Goal: Complete application form: Complete application form

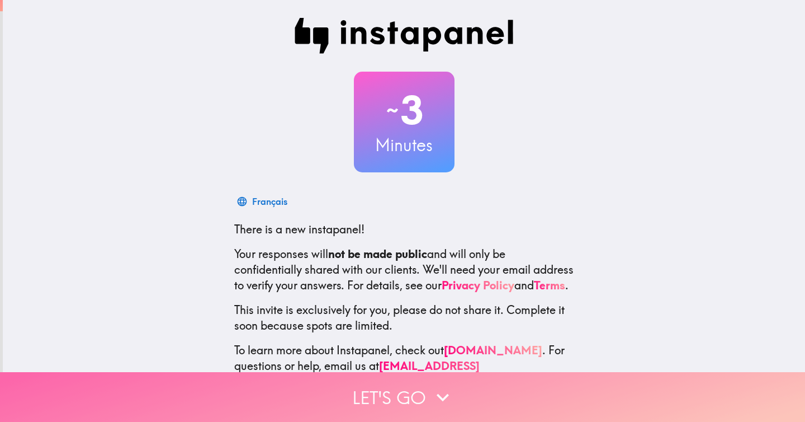
click at [416, 394] on button "Let's go" at bounding box center [402, 397] width 805 height 50
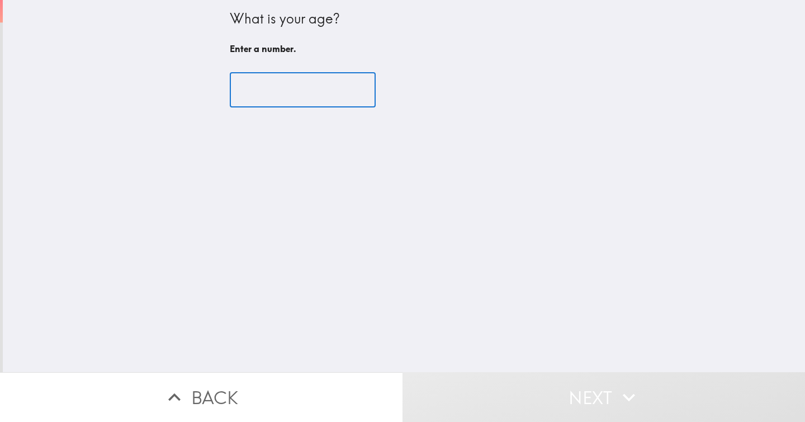
click at [282, 84] on input "number" at bounding box center [303, 90] width 146 height 35
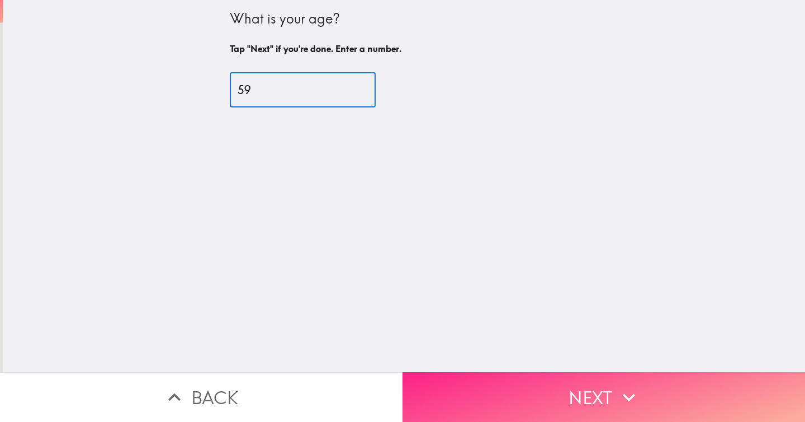
type input "59"
click at [564, 390] on button "Next" at bounding box center [604, 397] width 403 height 50
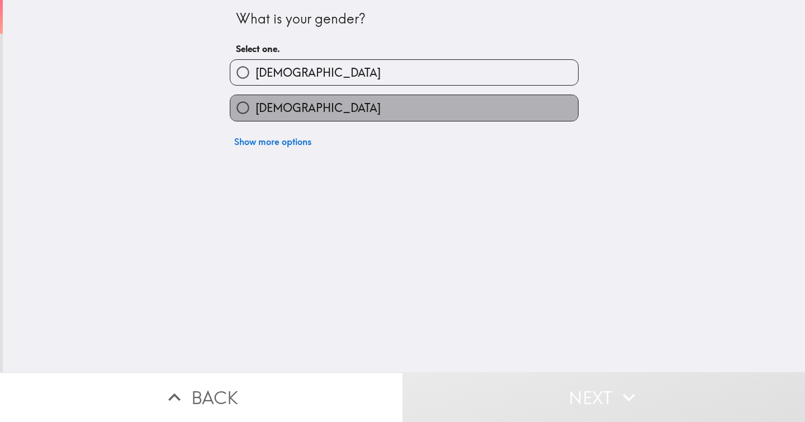
click at [297, 114] on label "[DEMOGRAPHIC_DATA]" at bounding box center [404, 107] width 348 height 25
click at [256, 114] on input "[DEMOGRAPHIC_DATA]" at bounding box center [242, 107] width 25 height 25
radio input "true"
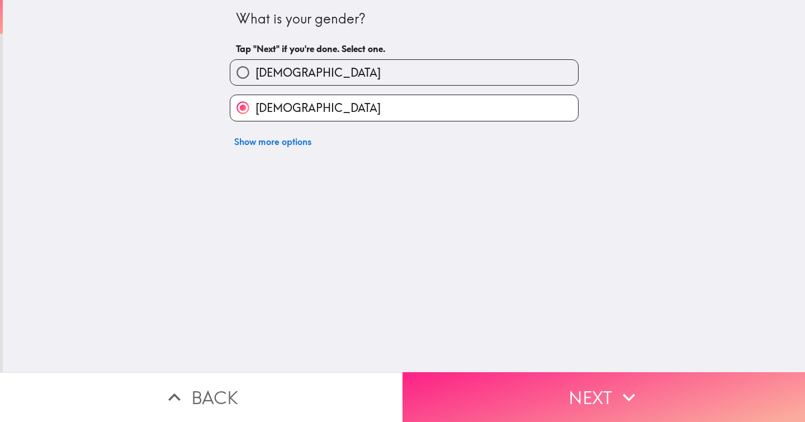
click at [530, 392] on button "Next" at bounding box center [604, 397] width 403 height 50
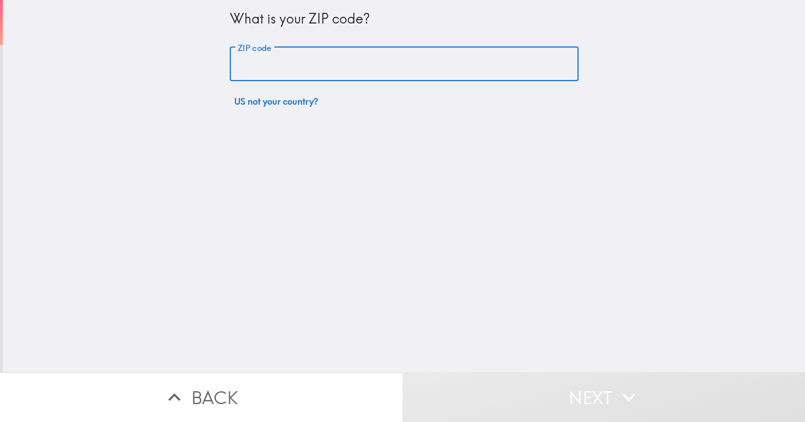
click at [300, 63] on input "ZIP code" at bounding box center [404, 64] width 349 height 35
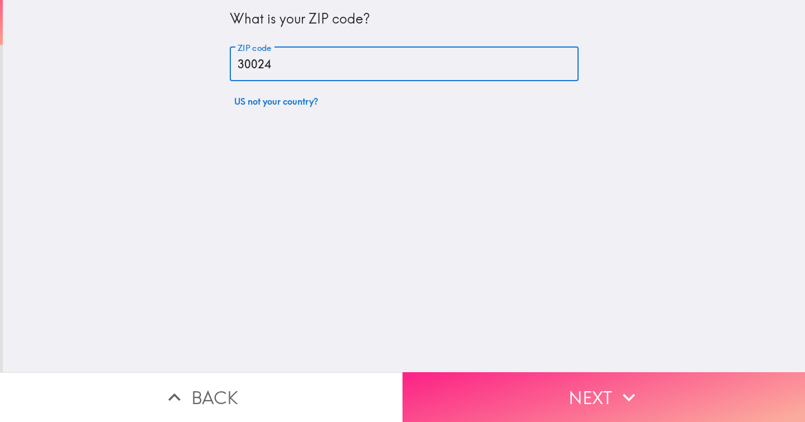
type input "30024"
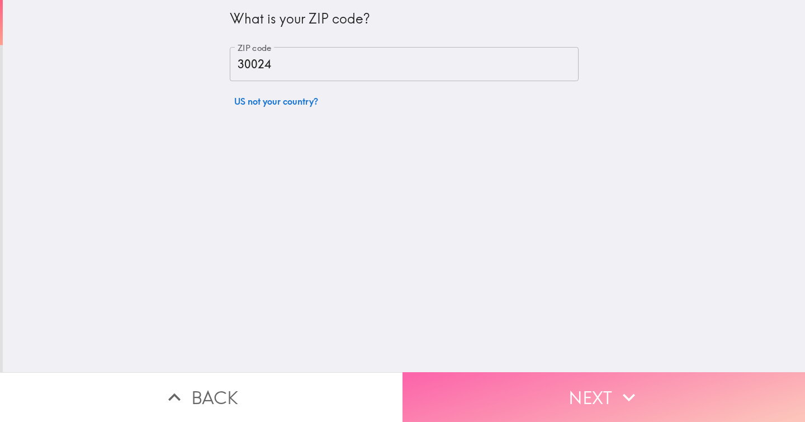
click at [555, 402] on button "Next" at bounding box center [604, 397] width 403 height 50
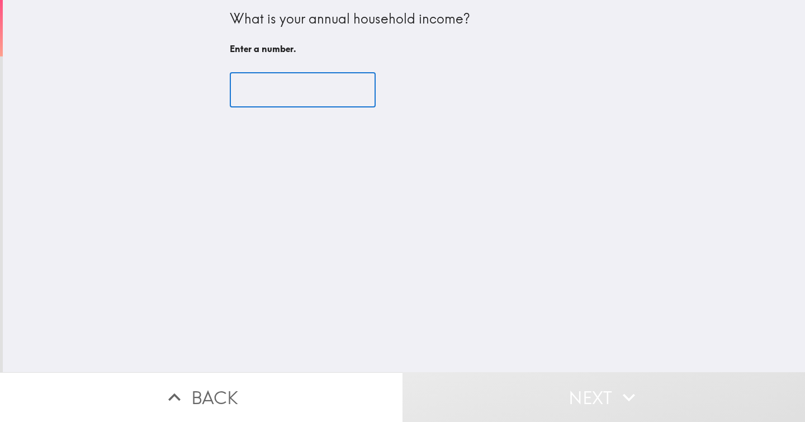
click at [269, 88] on input "number" at bounding box center [303, 90] width 146 height 35
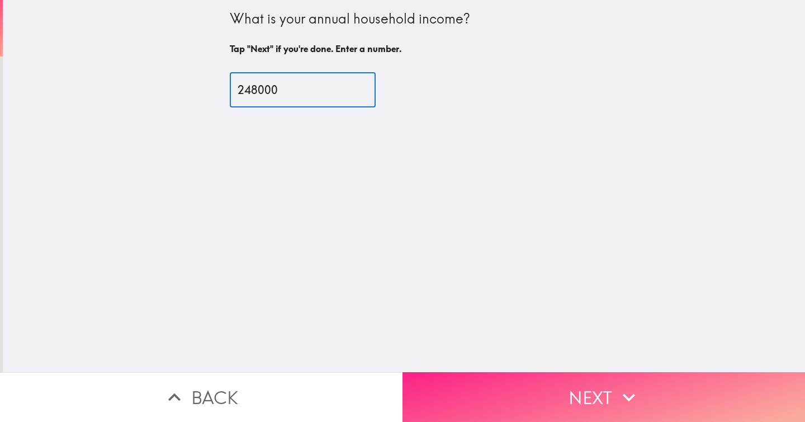
type input "248000"
click at [532, 395] on button "Next" at bounding box center [604, 397] width 403 height 50
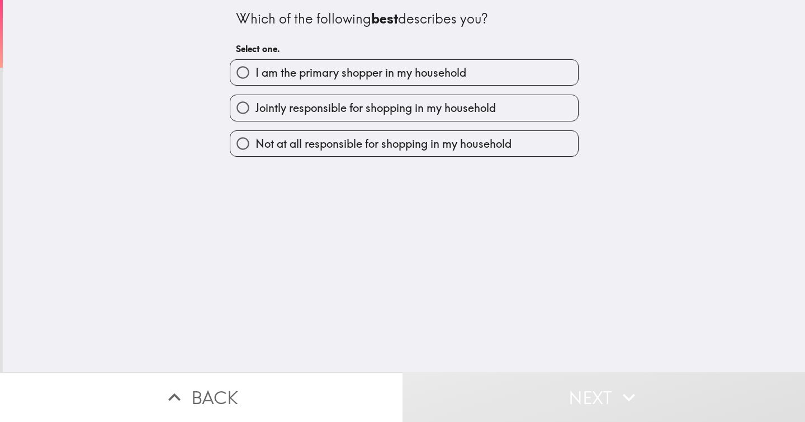
click at [394, 75] on span "I am the primary shopper in my household" at bounding box center [361, 73] width 211 height 16
click at [256, 75] on input "I am the primary shopper in my household" at bounding box center [242, 72] width 25 height 25
radio input "true"
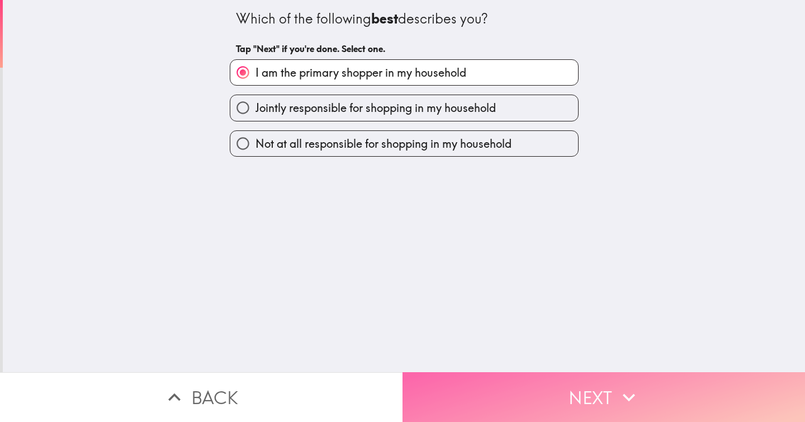
click at [574, 406] on button "Next" at bounding box center [604, 397] width 403 height 50
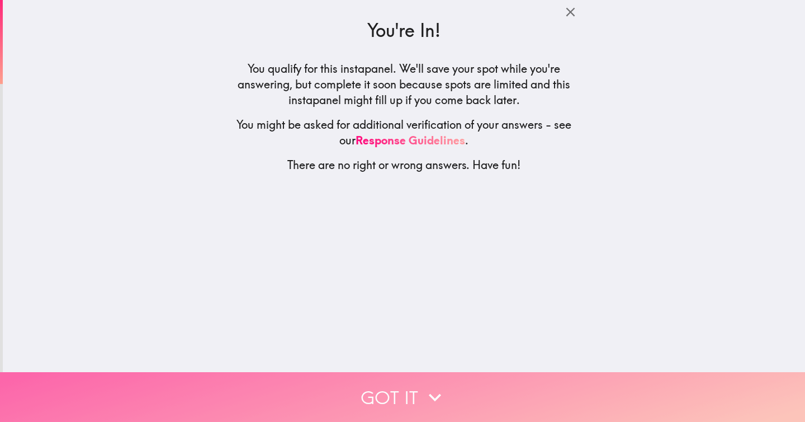
click at [405, 392] on button "Got it" at bounding box center [402, 397] width 805 height 50
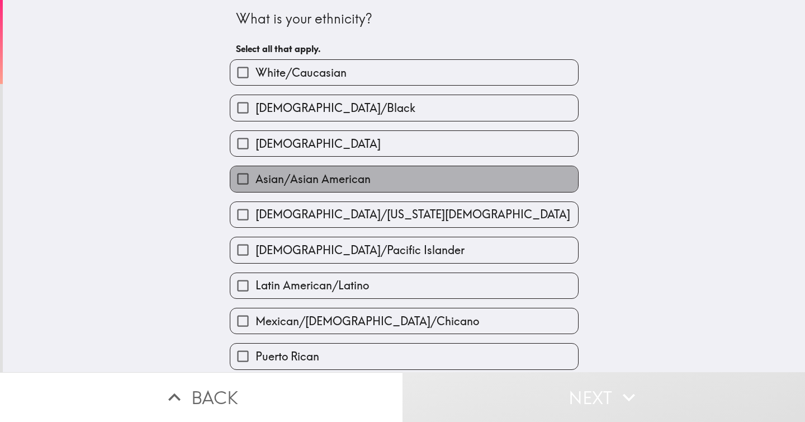
click at [303, 185] on span "Asian/Asian American" at bounding box center [313, 179] width 115 height 16
click at [256, 185] on input "Asian/Asian American" at bounding box center [242, 178] width 25 height 25
checkbox input "true"
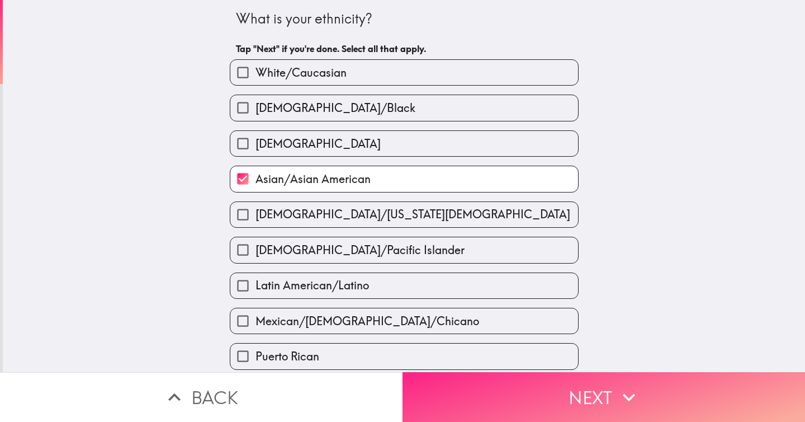
click at [550, 398] on button "Next" at bounding box center [604, 397] width 403 height 50
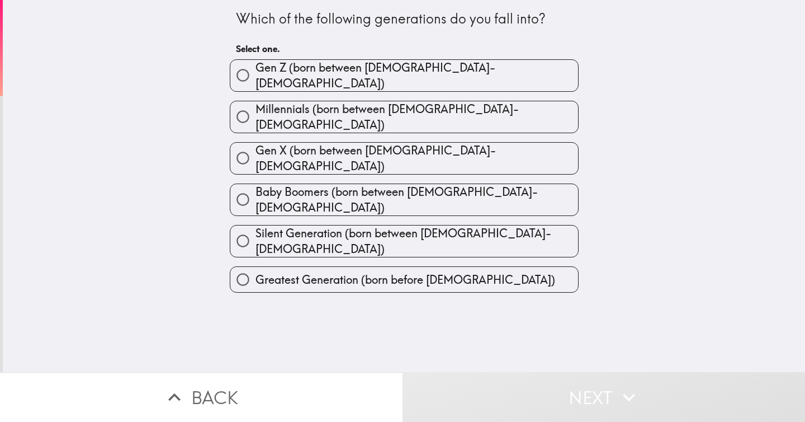
click at [354, 145] on span "Gen X (born between [DEMOGRAPHIC_DATA]-[DEMOGRAPHIC_DATA])" at bounding box center [417, 158] width 323 height 31
click at [256, 145] on input "Gen X (born between [DEMOGRAPHIC_DATA]-[DEMOGRAPHIC_DATA])" at bounding box center [242, 157] width 25 height 25
radio input "true"
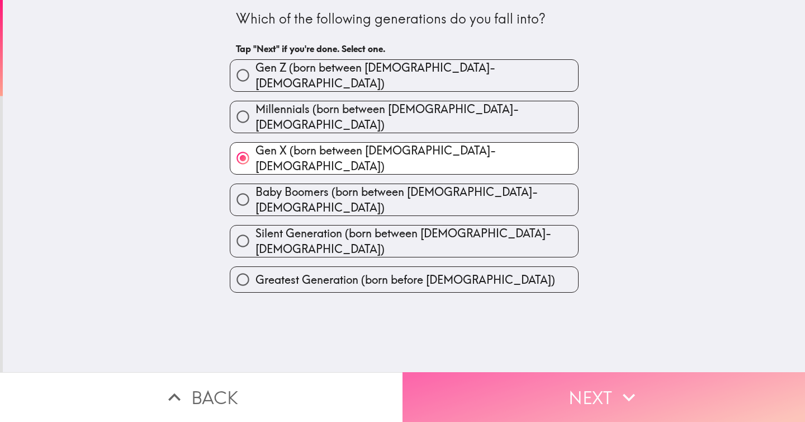
click at [574, 386] on button "Next" at bounding box center [604, 397] width 403 height 50
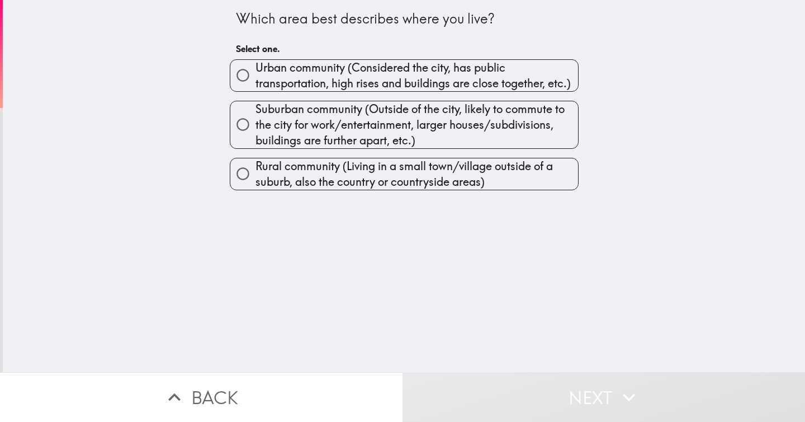
click at [394, 127] on span "Suburban community (Outside of the city, likely to commute to the city for work…" at bounding box center [417, 124] width 323 height 47
click at [256, 127] on input "Suburban community (Outside of the city, likely to commute to the city for work…" at bounding box center [242, 124] width 25 height 25
radio input "true"
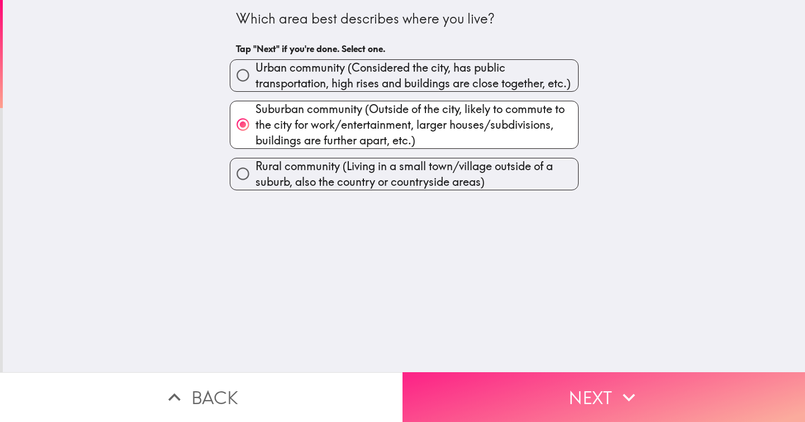
click at [600, 394] on button "Next" at bounding box center [604, 397] width 403 height 50
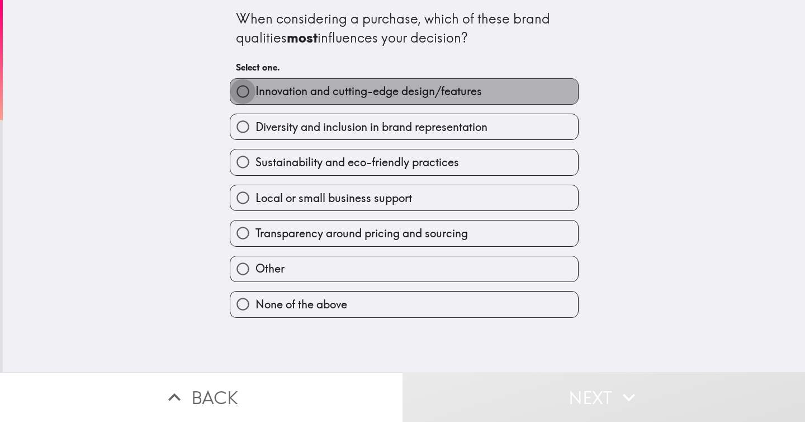
click at [242, 95] on input "Innovation and cutting-edge design/features" at bounding box center [242, 91] width 25 height 25
radio input "true"
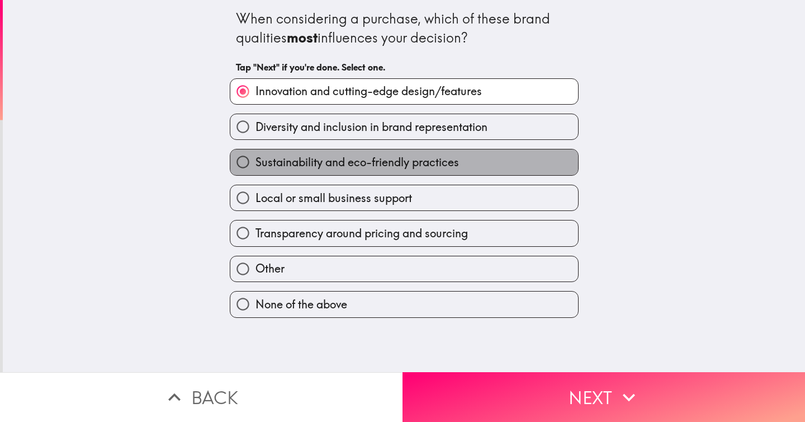
click at [262, 167] on span "Sustainability and eco-friendly practices" at bounding box center [358, 162] width 204 height 16
click at [256, 167] on input "Sustainability and eco-friendly practices" at bounding box center [242, 161] width 25 height 25
radio input "true"
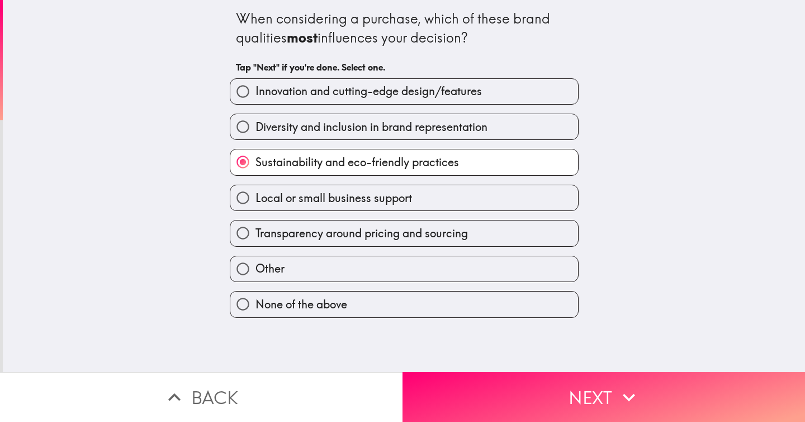
click at [290, 235] on span "Transparency around pricing and sourcing" at bounding box center [362, 233] width 213 height 16
click at [256, 235] on input "Transparency around pricing and sourcing" at bounding box center [242, 232] width 25 height 25
radio input "true"
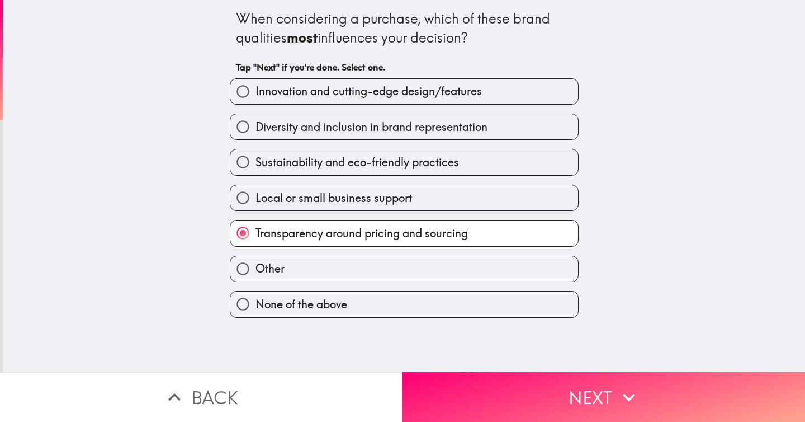
click at [317, 91] on span "Innovation and cutting-edge design/features" at bounding box center [369, 91] width 227 height 16
click at [256, 91] on input "Innovation and cutting-edge design/features" at bounding box center [242, 91] width 25 height 25
radio input "true"
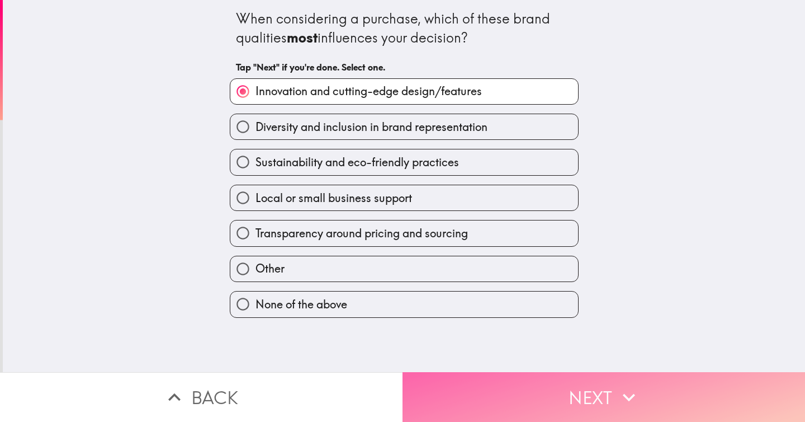
click at [561, 389] on button "Next" at bounding box center [604, 397] width 403 height 50
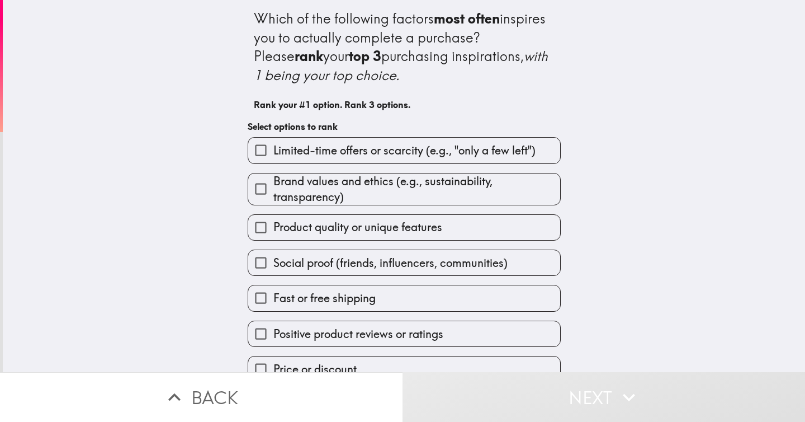
click at [152, 224] on div "Which of the following factors most often inspires you to actually complete a p…" at bounding box center [404, 186] width 803 height 372
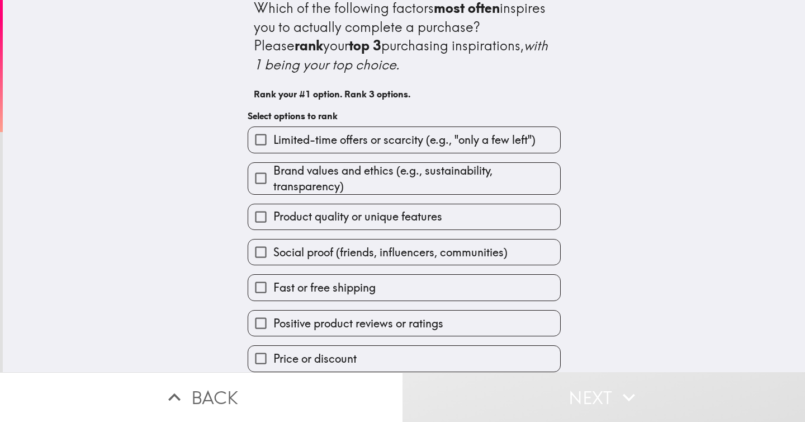
click at [256, 320] on input "Positive product reviews or ratings" at bounding box center [260, 322] width 25 height 25
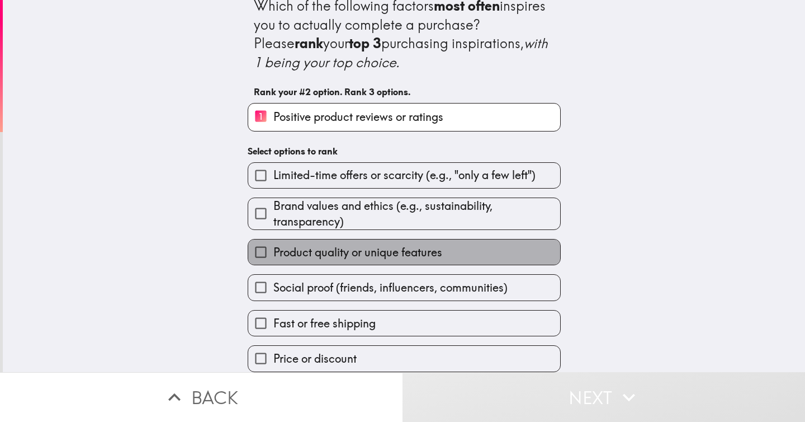
click at [330, 256] on span "Product quality or unique features" at bounding box center [358, 252] width 169 height 16
click at [274, 256] on input "Product quality or unique features" at bounding box center [260, 251] width 25 height 25
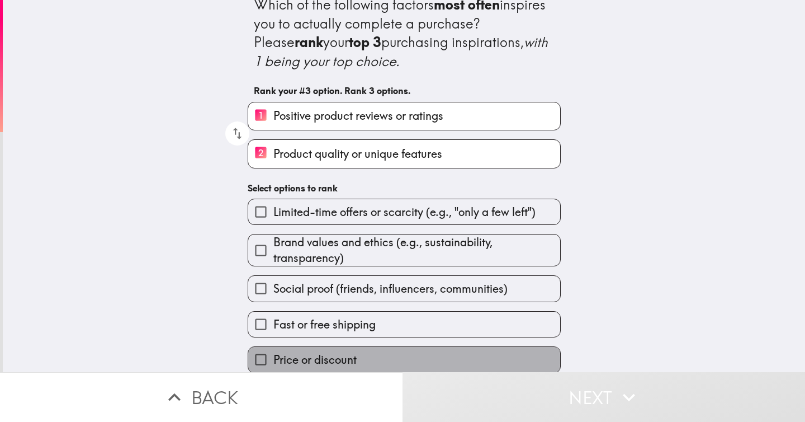
click at [329, 363] on span "Price or discount" at bounding box center [315, 360] width 83 height 16
click at [274, 363] on input "Price or discount" at bounding box center [260, 359] width 25 height 25
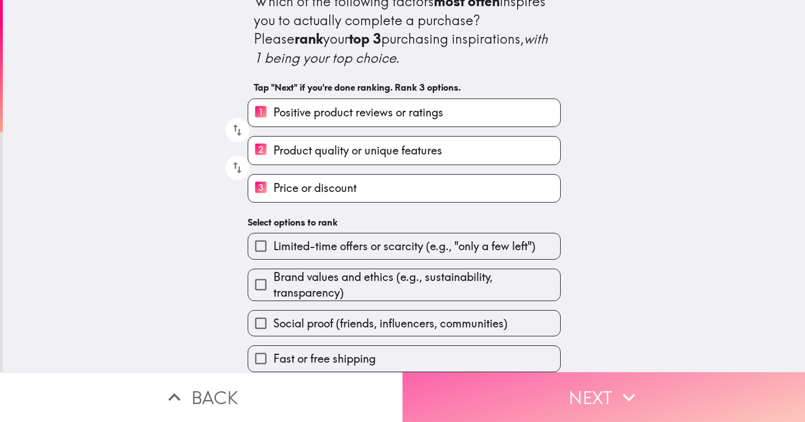
click at [495, 394] on button "Next" at bounding box center [604, 397] width 403 height 50
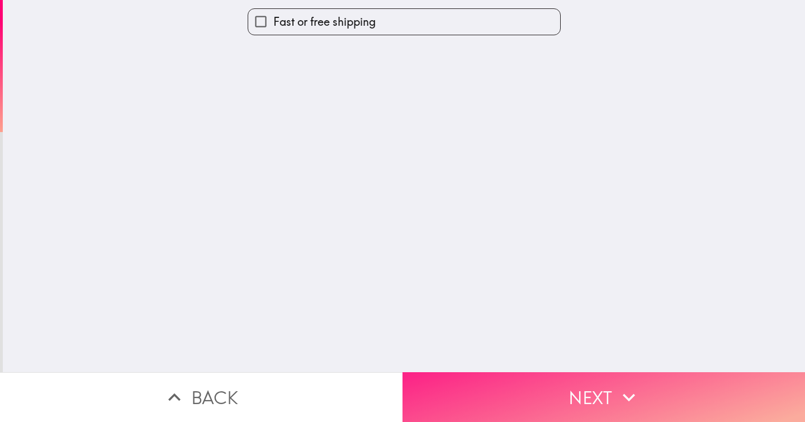
scroll to position [0, 0]
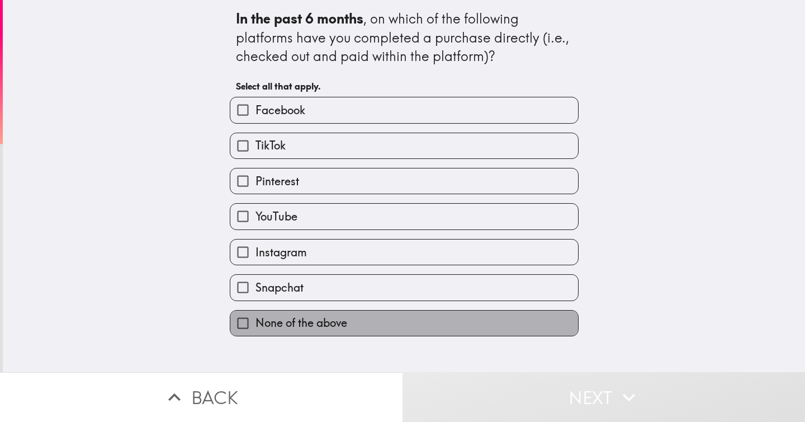
click at [293, 326] on span "None of the above" at bounding box center [302, 323] width 92 height 16
click at [256, 326] on input "None of the above" at bounding box center [242, 322] width 25 height 25
checkbox input "true"
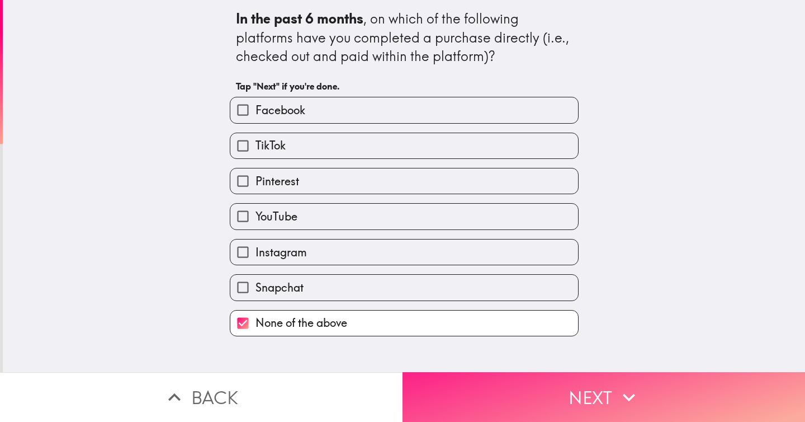
click at [507, 393] on button "Next" at bounding box center [604, 397] width 403 height 50
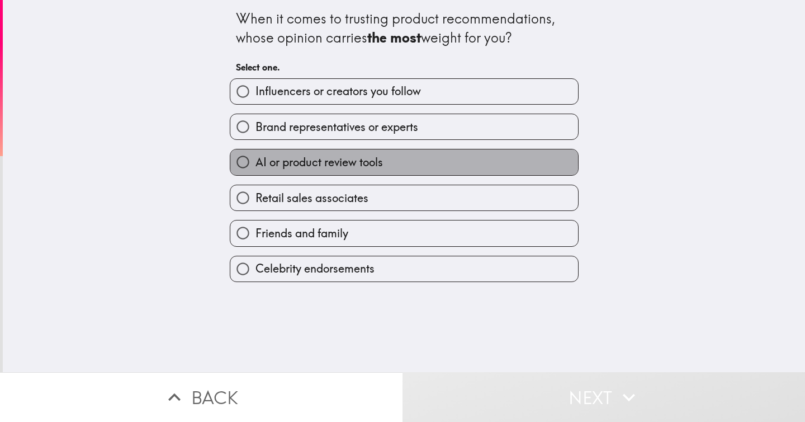
click at [265, 163] on span "AI or product review tools" at bounding box center [320, 162] width 128 height 16
click at [256, 163] on input "AI or product review tools" at bounding box center [242, 161] width 25 height 25
radio input "true"
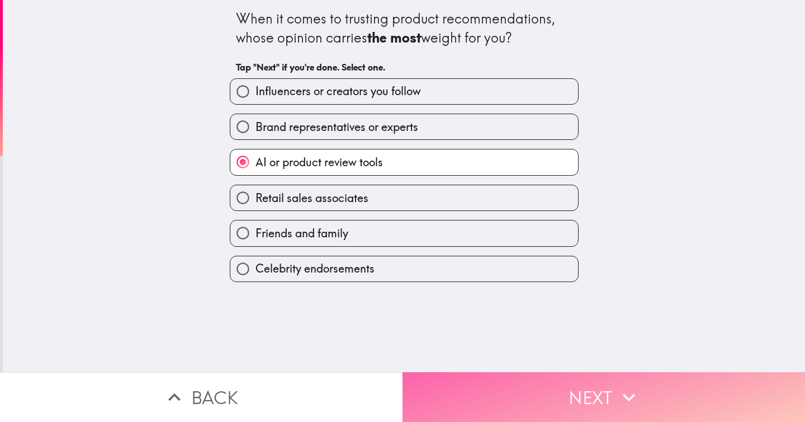
click at [559, 390] on button "Next" at bounding box center [604, 397] width 403 height 50
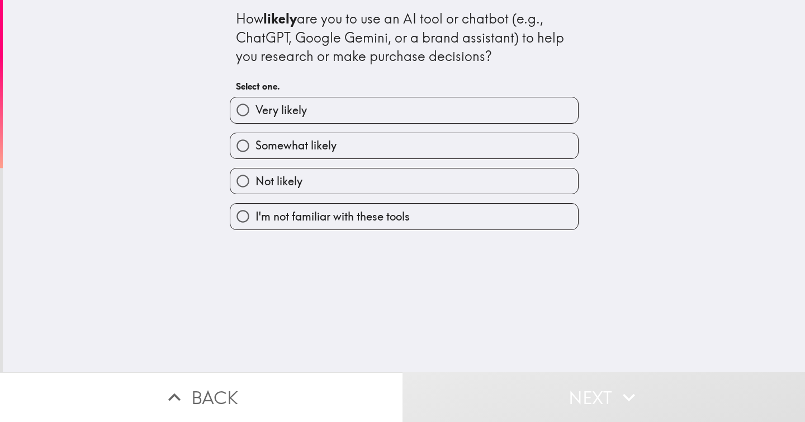
click at [269, 145] on span "Somewhat likely" at bounding box center [296, 146] width 81 height 16
click at [256, 145] on input "Somewhat likely" at bounding box center [242, 145] width 25 height 25
radio input "true"
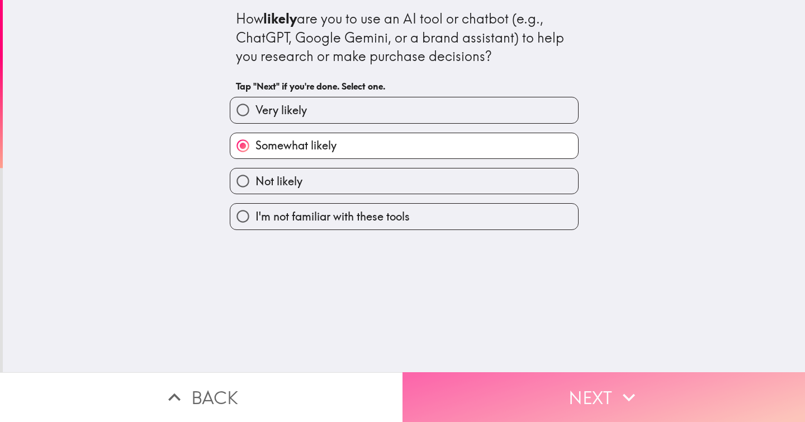
click at [529, 390] on button "Next" at bounding box center [604, 397] width 403 height 50
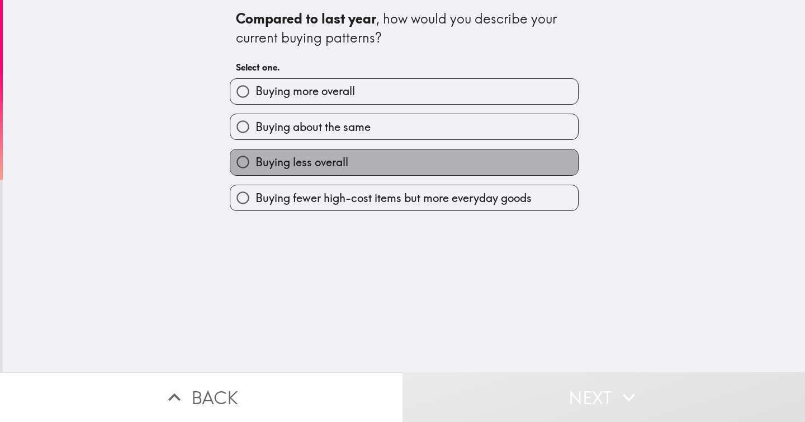
click at [298, 167] on span "Buying less overall" at bounding box center [302, 162] width 93 height 16
click at [256, 167] on input "Buying less overall" at bounding box center [242, 161] width 25 height 25
radio input "true"
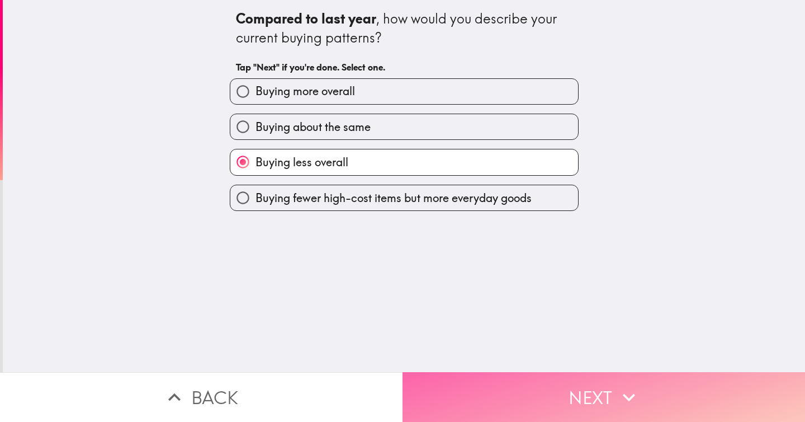
click at [591, 391] on button "Next" at bounding box center [604, 397] width 403 height 50
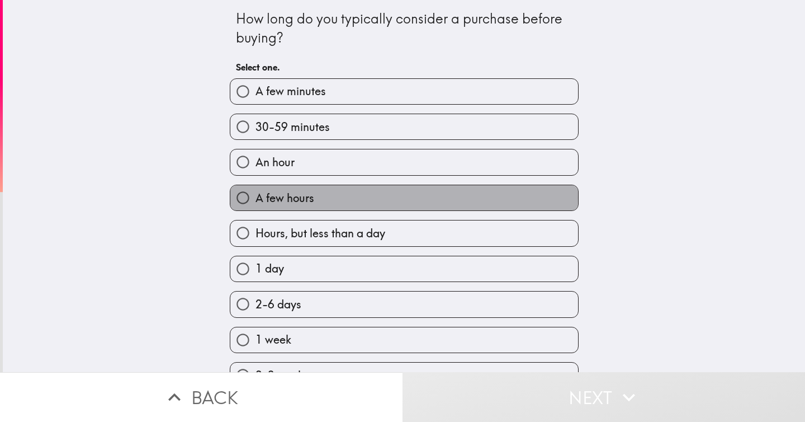
click at [293, 199] on span "A few hours" at bounding box center [285, 198] width 59 height 16
click at [256, 199] on input "A few hours" at bounding box center [242, 197] width 25 height 25
radio input "true"
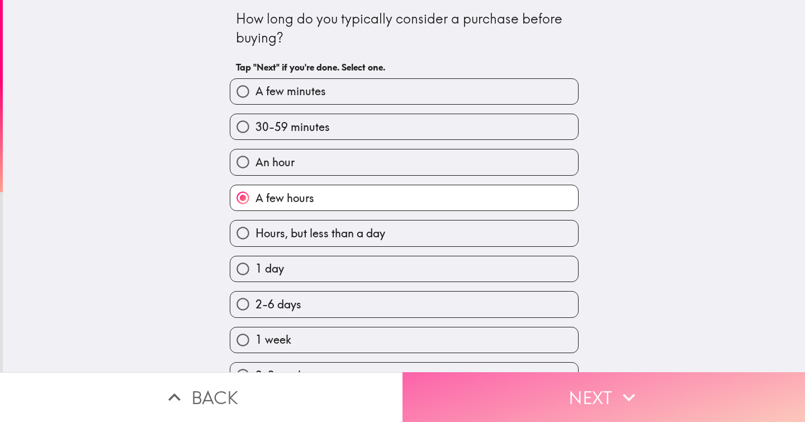
click at [537, 390] on button "Next" at bounding box center [604, 397] width 403 height 50
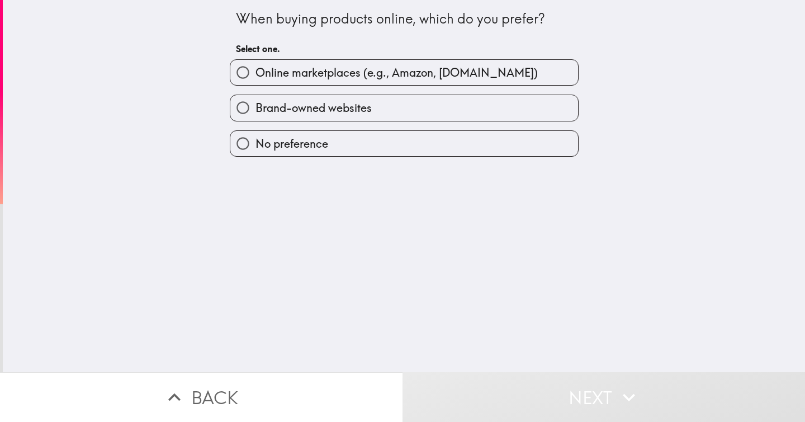
click at [331, 72] on span "Online marketplaces (e.g., Amazon, [DOMAIN_NAME])" at bounding box center [397, 73] width 282 height 16
click at [256, 72] on input "Online marketplaces (e.g., Amazon, [DOMAIN_NAME])" at bounding box center [242, 72] width 25 height 25
radio input "true"
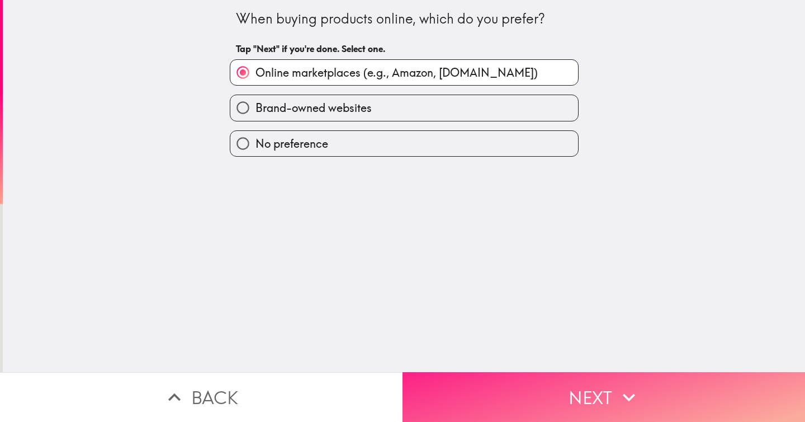
click at [607, 392] on button "Next" at bounding box center [604, 397] width 403 height 50
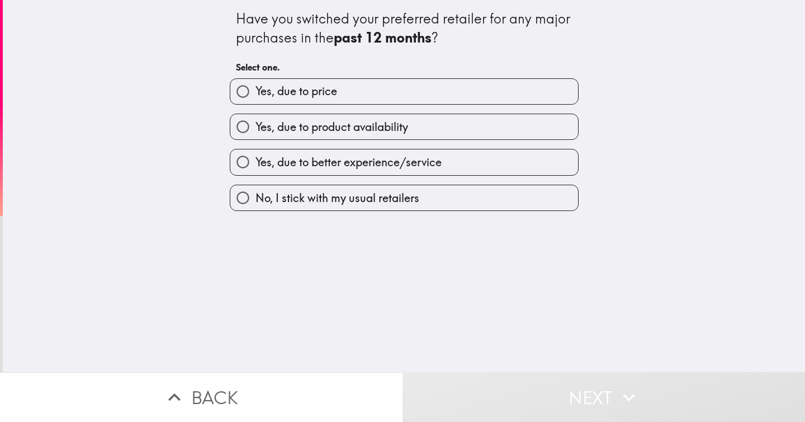
click at [262, 199] on span "No, I stick with my usual retailers" at bounding box center [338, 198] width 164 height 16
click at [256, 199] on input "No, I stick with my usual retailers" at bounding box center [242, 197] width 25 height 25
radio input "true"
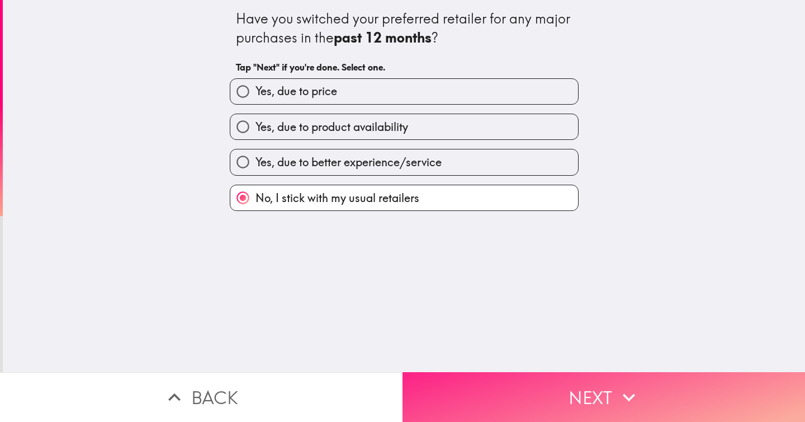
click at [564, 389] on button "Next" at bounding box center [604, 397] width 403 height 50
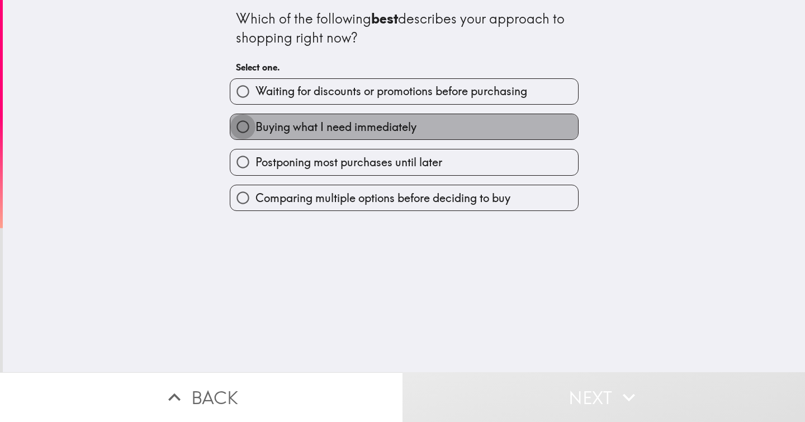
click at [249, 136] on input "Buying what I need immediately" at bounding box center [242, 126] width 25 height 25
radio input "true"
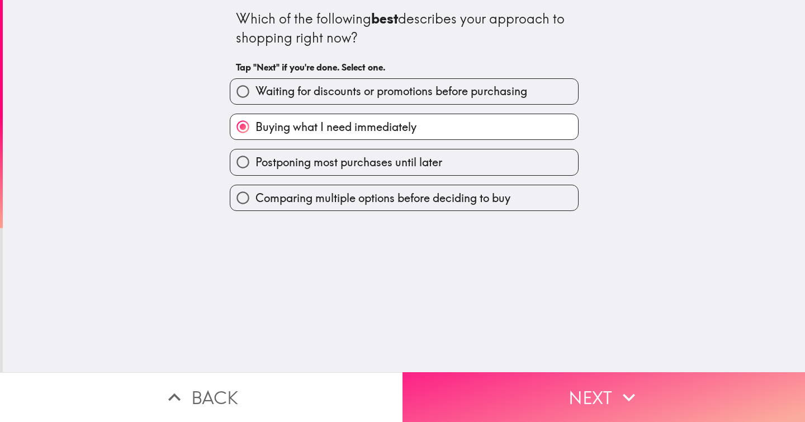
click at [531, 398] on button "Next" at bounding box center [604, 397] width 403 height 50
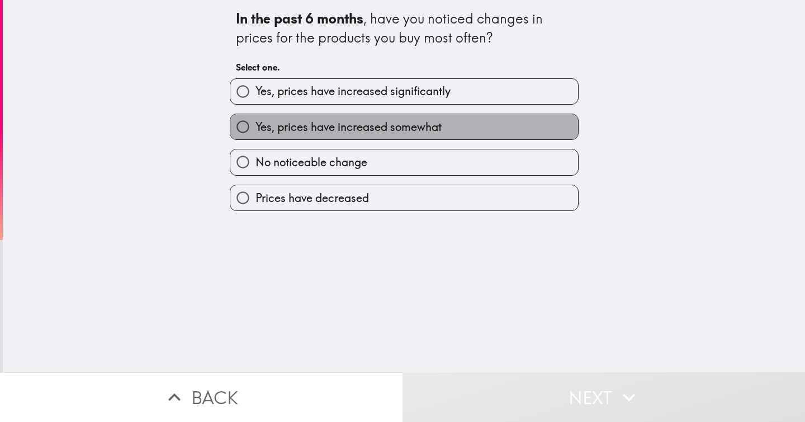
click at [274, 128] on span "Yes, prices have increased somewhat" at bounding box center [349, 127] width 186 height 16
click at [256, 128] on input "Yes, prices have increased somewhat" at bounding box center [242, 126] width 25 height 25
radio input "true"
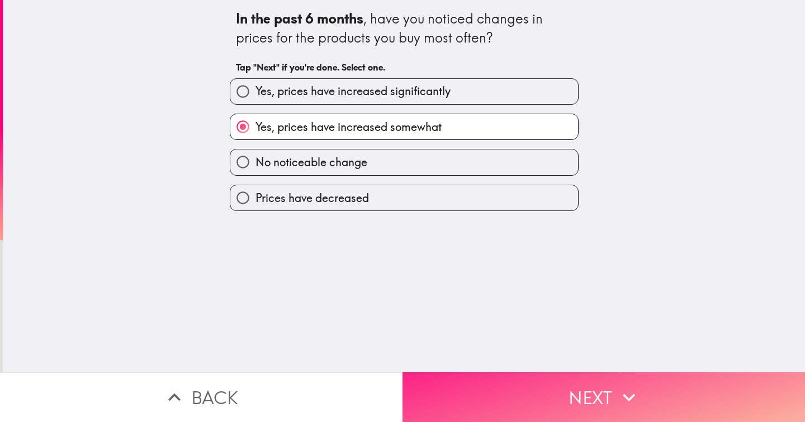
click at [569, 402] on button "Next" at bounding box center [604, 397] width 403 height 50
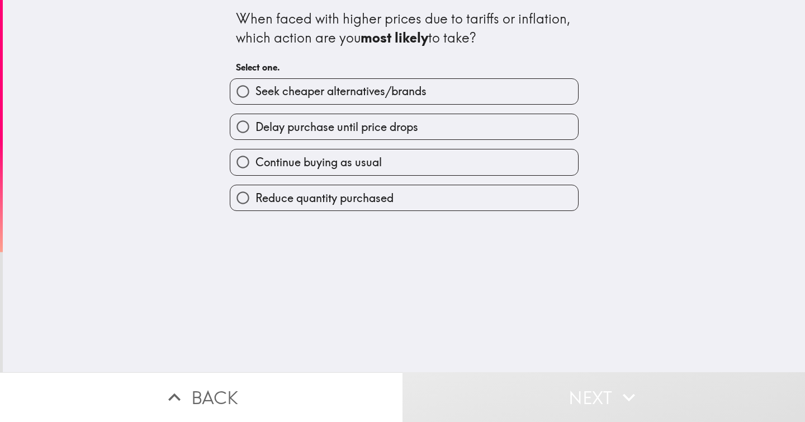
click at [238, 128] on input "Delay purchase until price drops" at bounding box center [242, 126] width 25 height 25
radio input "true"
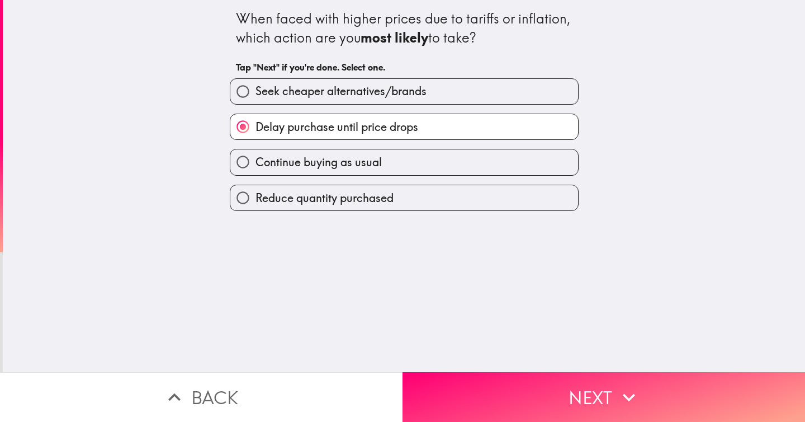
click at [372, 96] on span "Seek cheaper alternatives/brands" at bounding box center [341, 91] width 171 height 16
click at [256, 96] on input "Seek cheaper alternatives/brands" at bounding box center [242, 91] width 25 height 25
radio input "true"
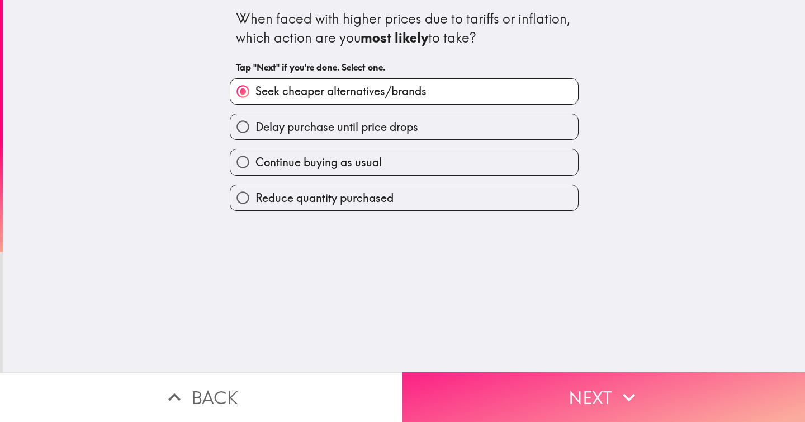
click at [543, 393] on button "Next" at bounding box center [604, 397] width 403 height 50
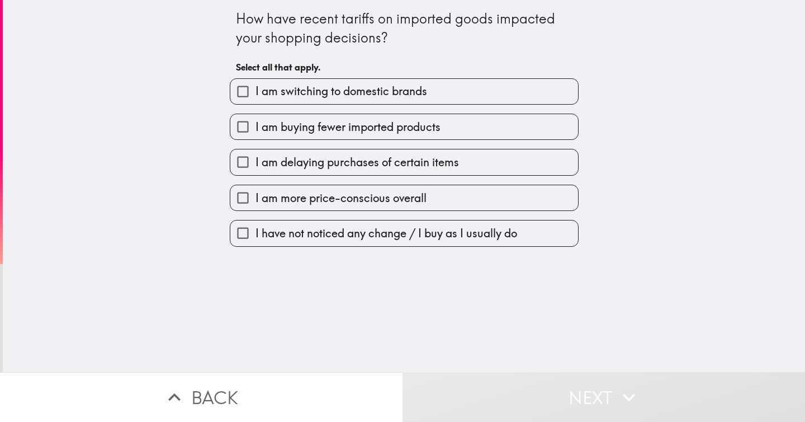
click at [313, 194] on span "I am more price-conscious overall" at bounding box center [341, 198] width 171 height 16
click at [256, 194] on input "I am more price-conscious overall" at bounding box center [242, 197] width 25 height 25
checkbox input "true"
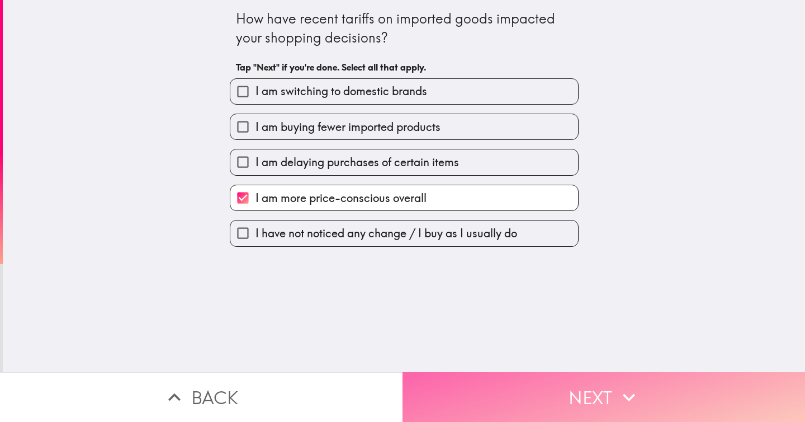
click at [531, 405] on button "Next" at bounding box center [604, 397] width 403 height 50
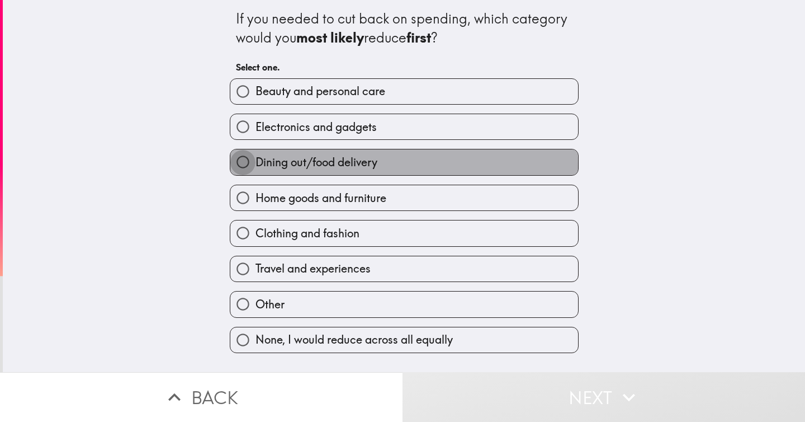
click at [245, 168] on input "Dining out/food delivery" at bounding box center [242, 161] width 25 height 25
radio input "true"
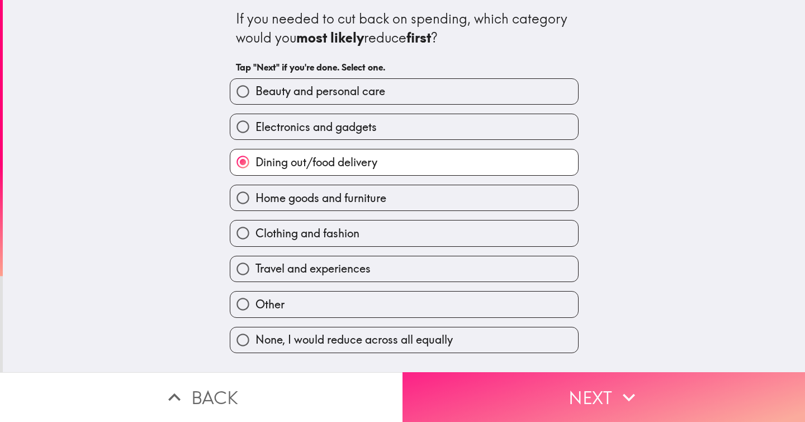
click at [497, 392] on button "Next" at bounding box center [604, 397] width 403 height 50
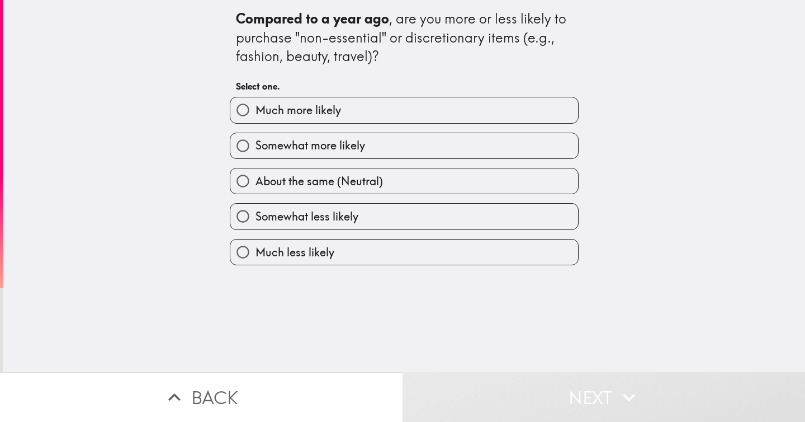
click at [289, 224] on span "Somewhat less likely" at bounding box center [307, 217] width 103 height 16
click at [256, 224] on input "Somewhat less likely" at bounding box center [242, 216] width 25 height 25
radio input "true"
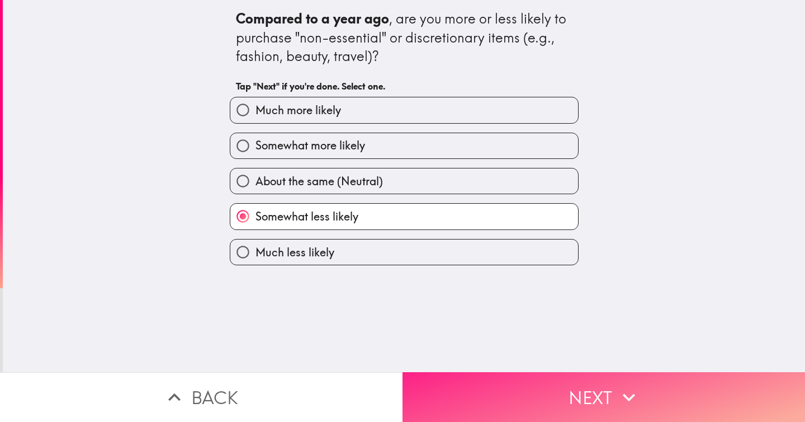
click at [523, 408] on button "Next" at bounding box center [604, 397] width 403 height 50
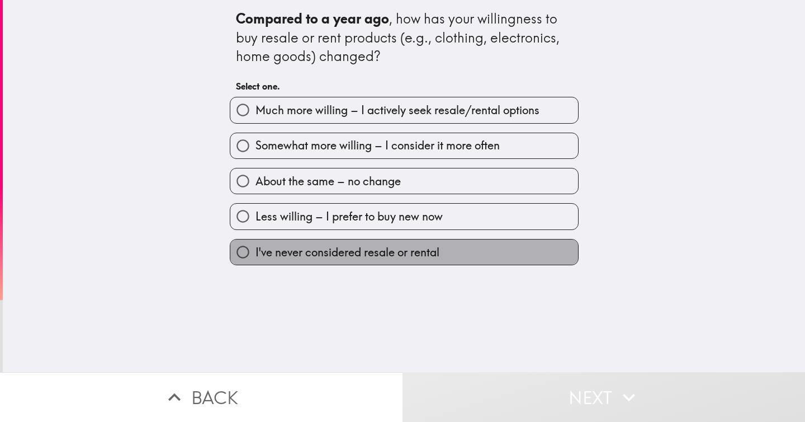
click at [300, 249] on span "I've never considered resale or rental" at bounding box center [348, 252] width 184 height 16
click at [256, 249] on input "I've never considered resale or rental" at bounding box center [242, 251] width 25 height 25
radio input "true"
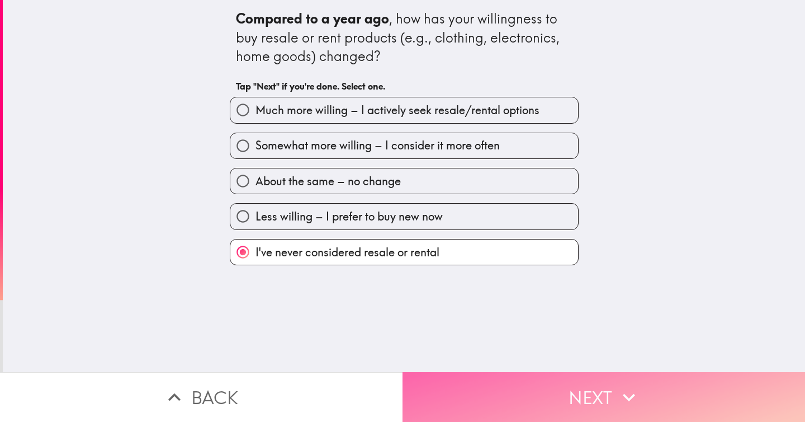
click at [540, 401] on button "Next" at bounding box center [604, 397] width 403 height 50
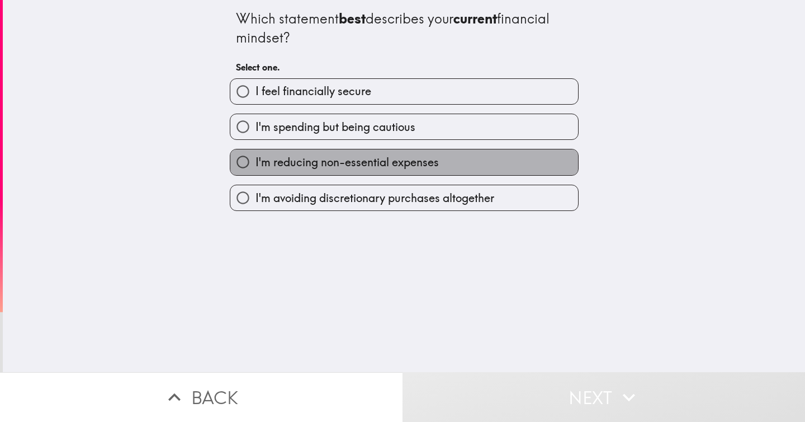
click at [288, 157] on span "I'm reducing non-essential expenses" at bounding box center [347, 162] width 183 height 16
click at [256, 157] on input "I'm reducing non-essential expenses" at bounding box center [242, 161] width 25 height 25
radio input "true"
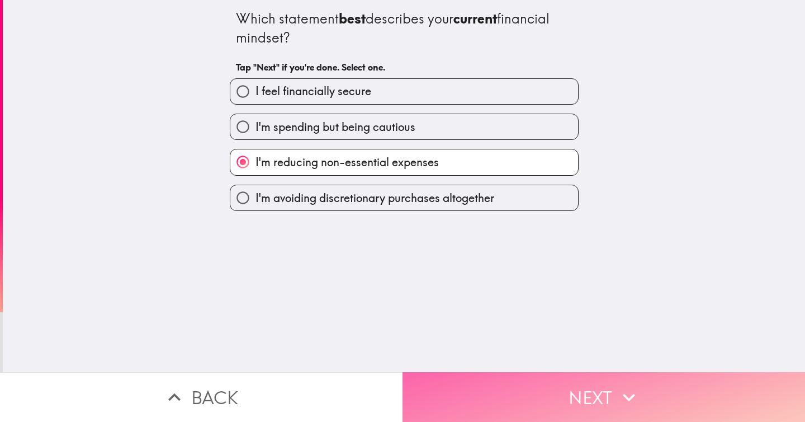
click at [587, 394] on button "Next" at bounding box center [604, 397] width 403 height 50
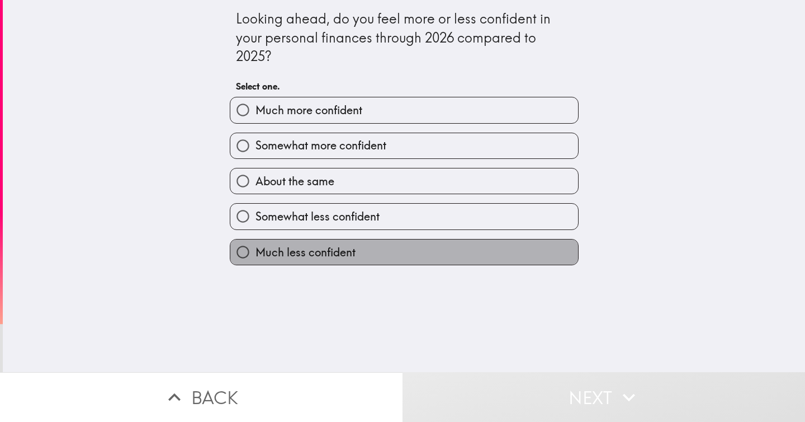
click at [331, 260] on span "Much less confident" at bounding box center [306, 252] width 100 height 16
click at [256, 260] on input "Much less confident" at bounding box center [242, 251] width 25 height 25
radio input "true"
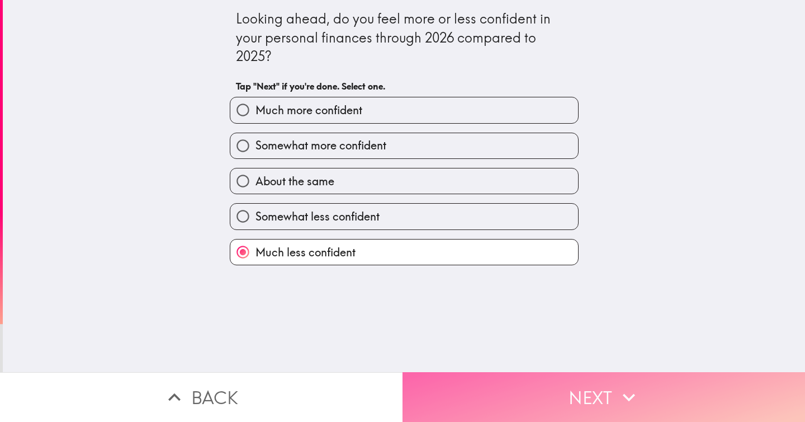
click at [527, 385] on button "Next" at bounding box center [604, 397] width 403 height 50
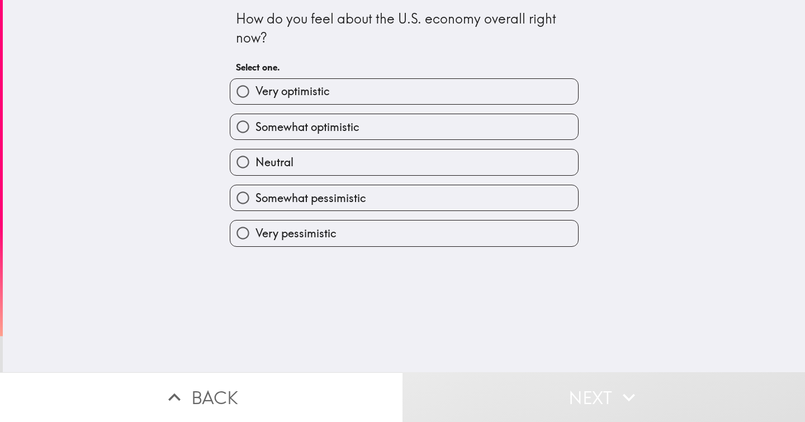
click at [324, 229] on span "Very pessimistic" at bounding box center [296, 233] width 81 height 16
click at [256, 229] on input "Very pessimistic" at bounding box center [242, 232] width 25 height 25
radio input "true"
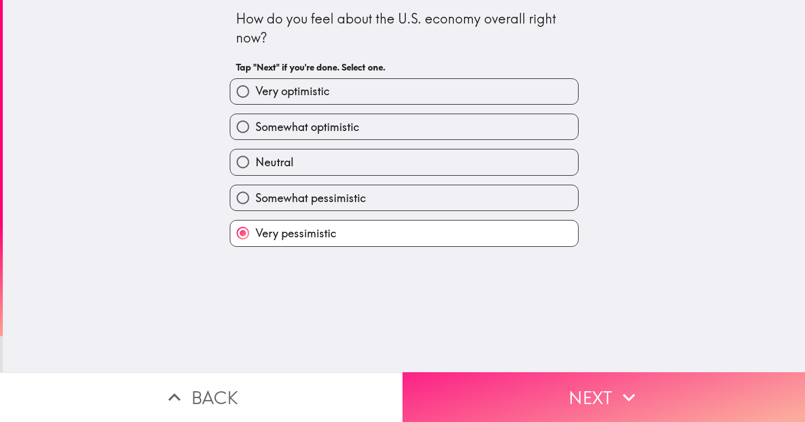
click at [568, 392] on button "Next" at bounding box center [604, 397] width 403 height 50
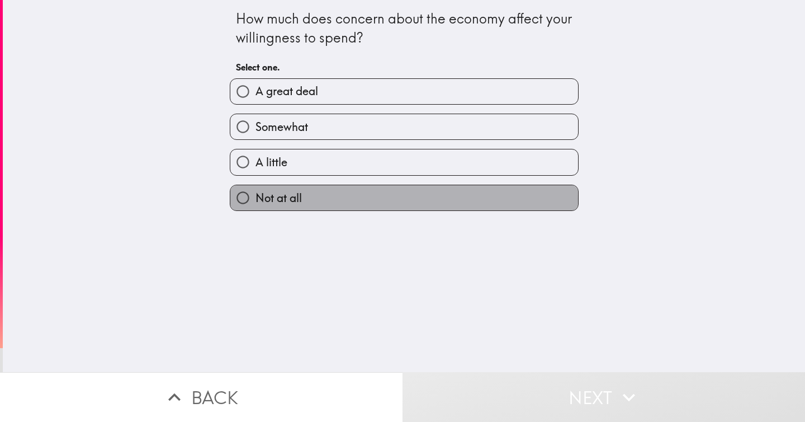
click at [297, 201] on span "Not at all" at bounding box center [279, 198] width 46 height 16
click at [256, 201] on input "Not at all" at bounding box center [242, 197] width 25 height 25
radio input "true"
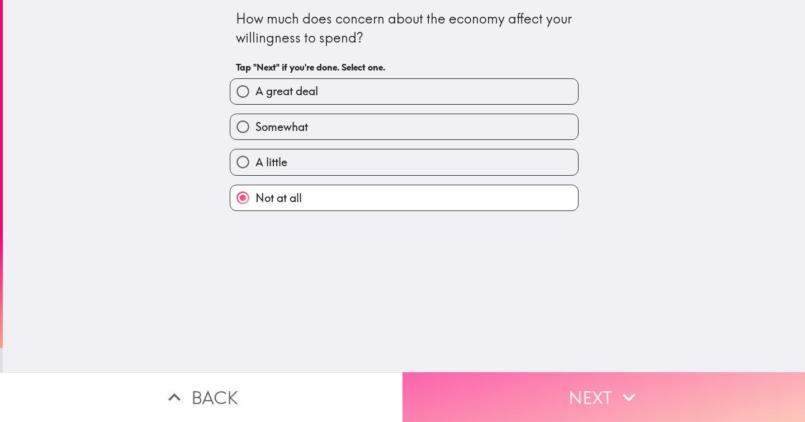
click at [588, 399] on button "Next" at bounding box center [604, 397] width 403 height 50
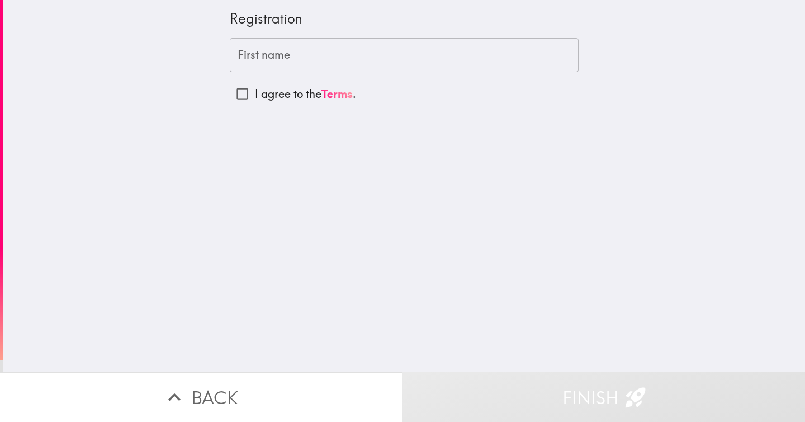
click at [275, 56] on input "First name" at bounding box center [404, 55] width 349 height 35
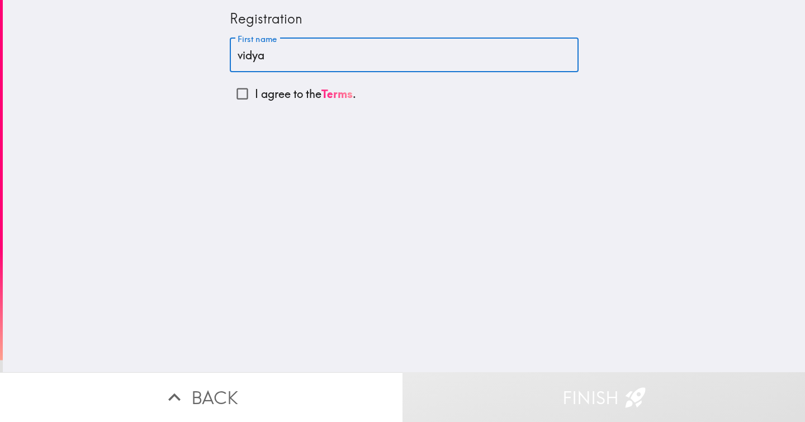
type input "vidya"
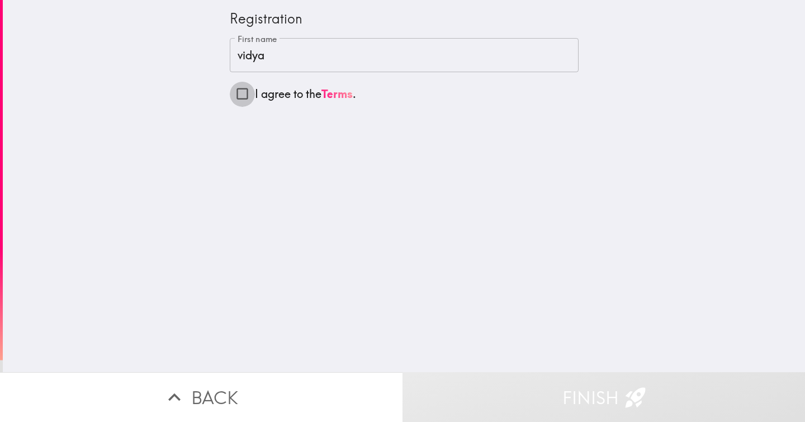
click at [252, 95] on input "I agree to the Terms ." at bounding box center [242, 93] width 25 height 25
checkbox input "true"
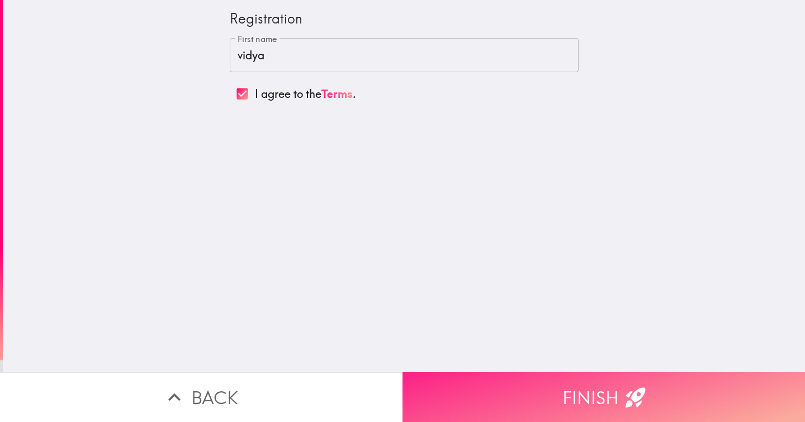
click at [562, 386] on button "Finish" at bounding box center [604, 397] width 403 height 50
